Goal: Task Accomplishment & Management: Manage account settings

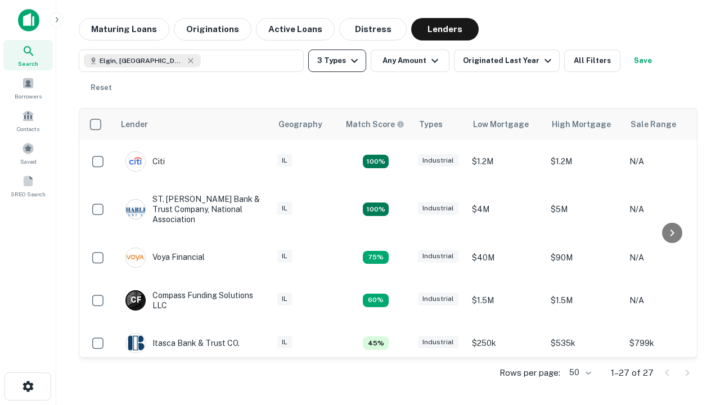
click at [337, 61] on button "3 Types" at bounding box center [337, 61] width 58 height 23
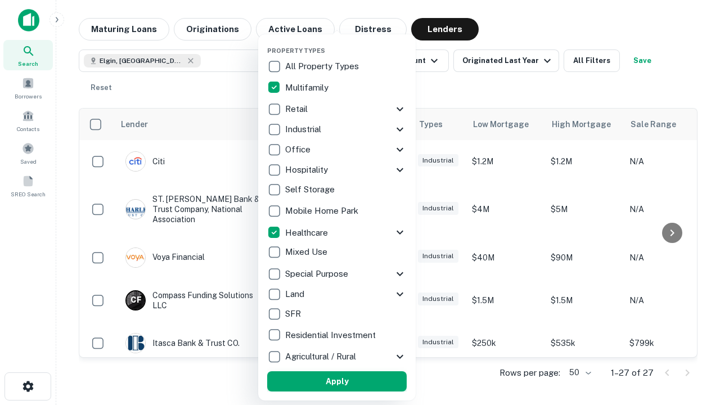
click at [337, 381] on button "Apply" at bounding box center [337, 381] width 140 height 20
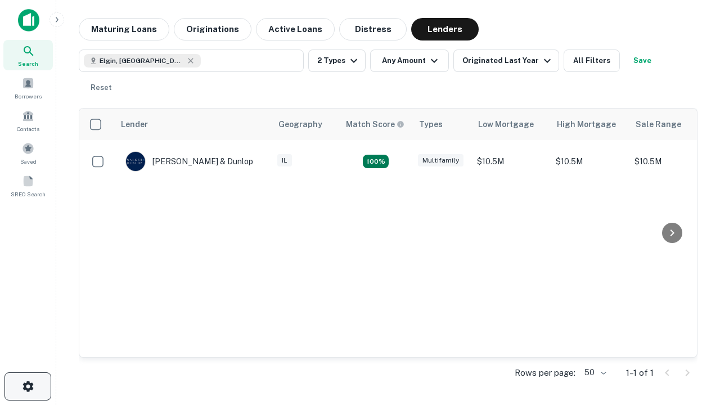
click at [28, 386] on icon "button" at bounding box center [28, 387] width 14 height 14
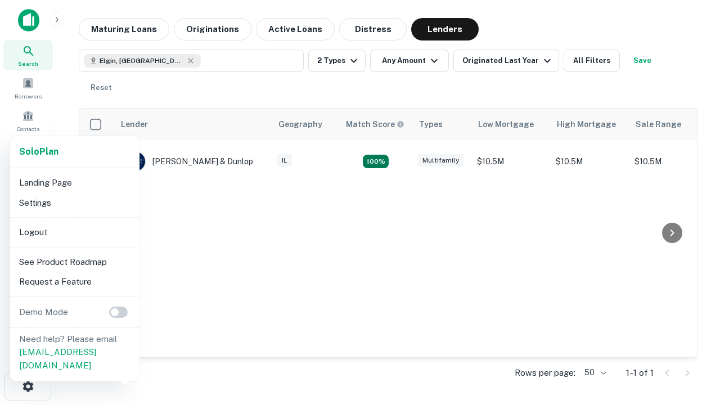
click at [74, 232] on li "Logout" at bounding box center [75, 232] width 120 height 20
